Goal: Check status: Check status

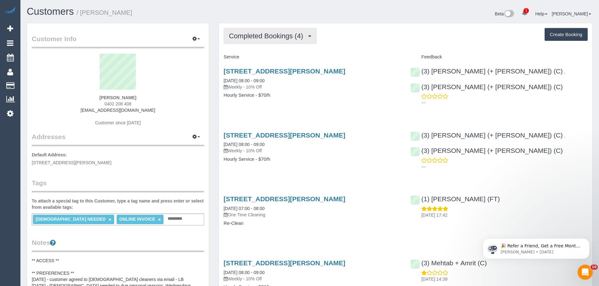
click at [276, 35] on span "Completed Bookings (4)" at bounding box center [267, 36] width 77 height 8
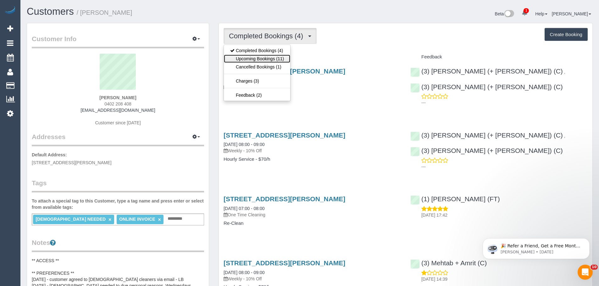
click at [264, 61] on link "Upcoming Bookings (11)" at bounding box center [257, 59] width 66 height 8
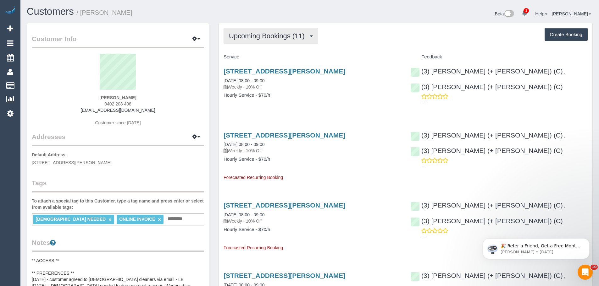
click at [249, 34] on span "Upcoming Bookings (11)" at bounding box center [268, 36] width 79 height 8
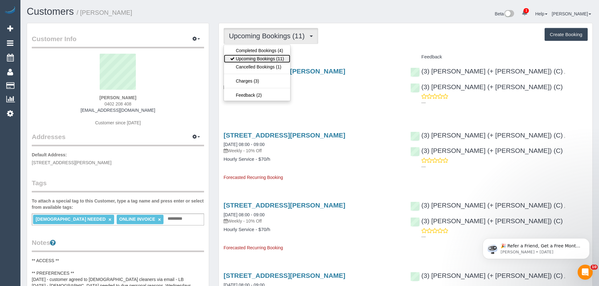
click at [251, 57] on link "Upcoming Bookings (11)" at bounding box center [257, 59] width 66 height 8
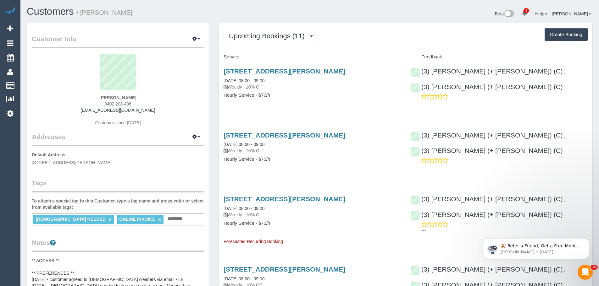
click at [247, 40] on span "Upcoming Bookings (11)" at bounding box center [268, 36] width 79 height 8
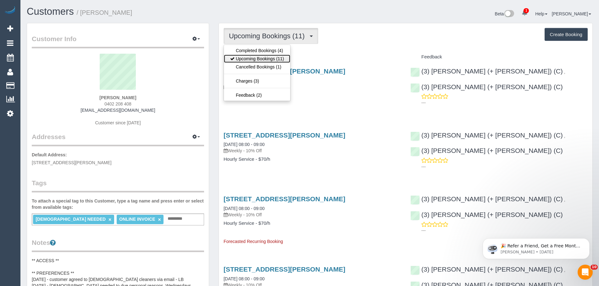
click at [248, 55] on link "Upcoming Bookings (11)" at bounding box center [257, 59] width 66 height 8
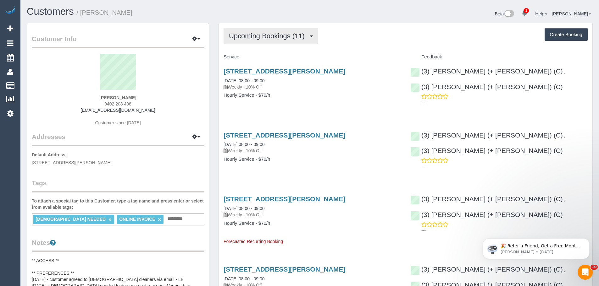
click at [263, 42] on button "Upcoming Bookings (11)" at bounding box center [270, 36] width 95 height 16
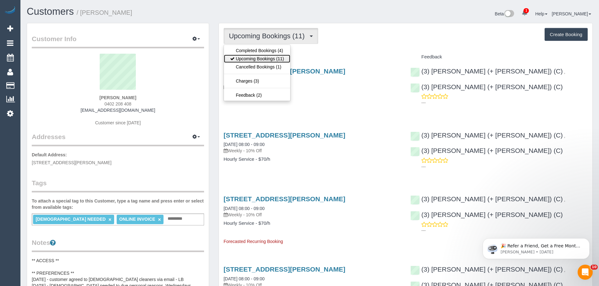
click at [257, 56] on link "Upcoming Bookings (11)" at bounding box center [257, 59] width 66 height 8
